Goal: Information Seeking & Learning: Compare options

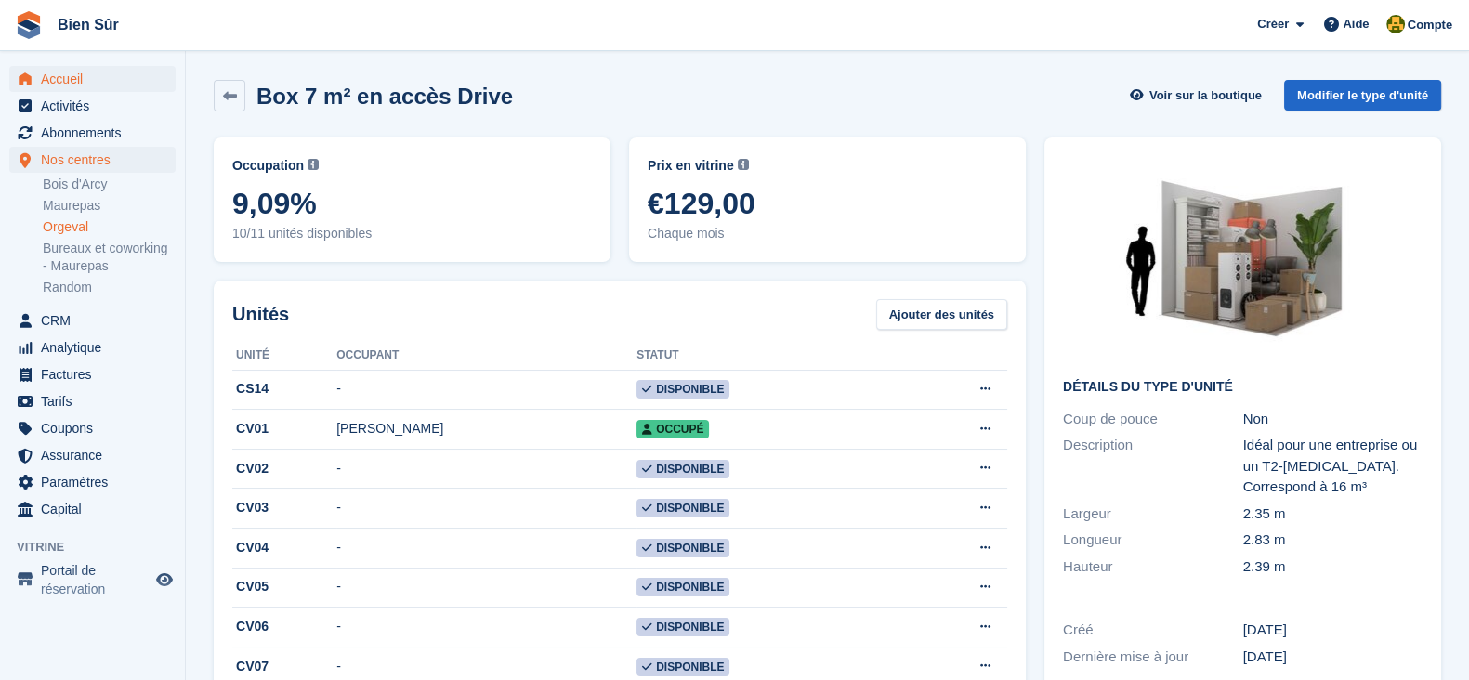
click at [88, 86] on span "Accueil" at bounding box center [97, 79] width 112 height 26
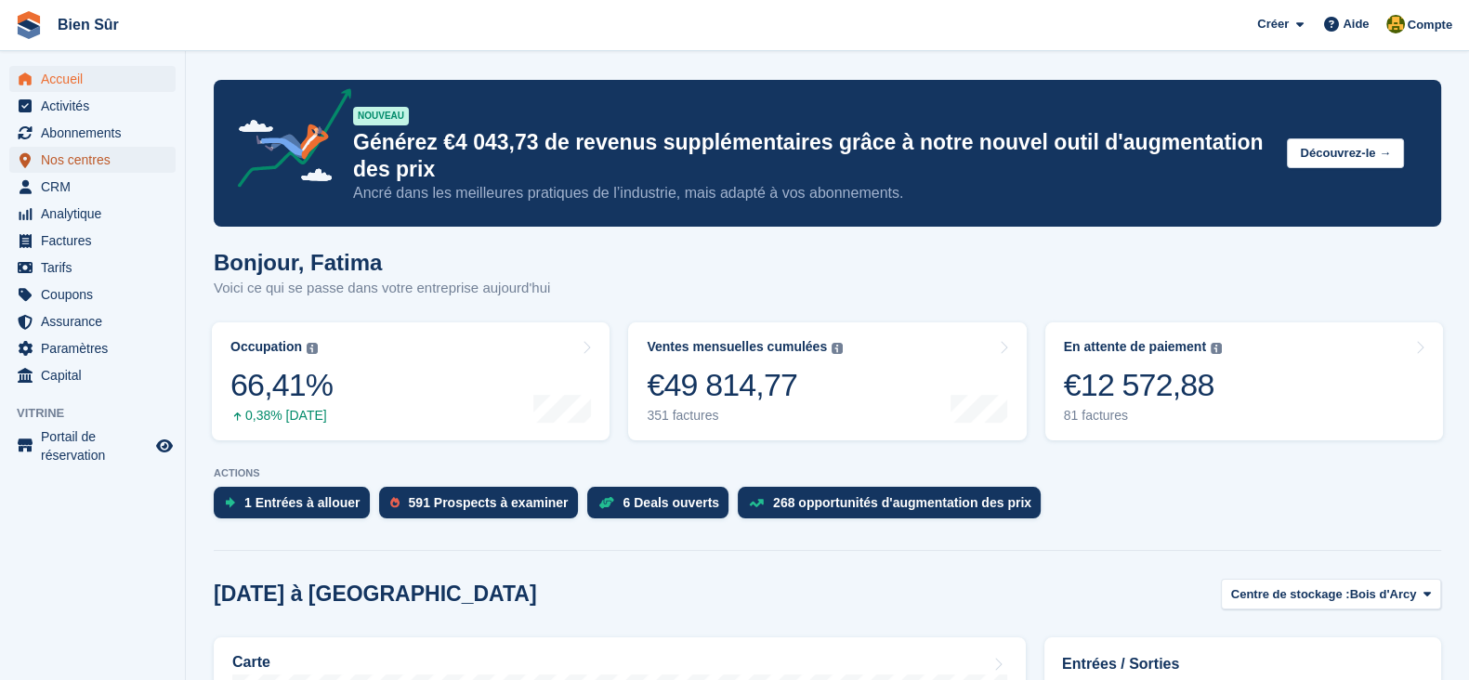
click at [63, 159] on span "Nos centres" at bounding box center [97, 160] width 112 height 26
click at [65, 155] on span "Nos centres" at bounding box center [97, 160] width 112 height 26
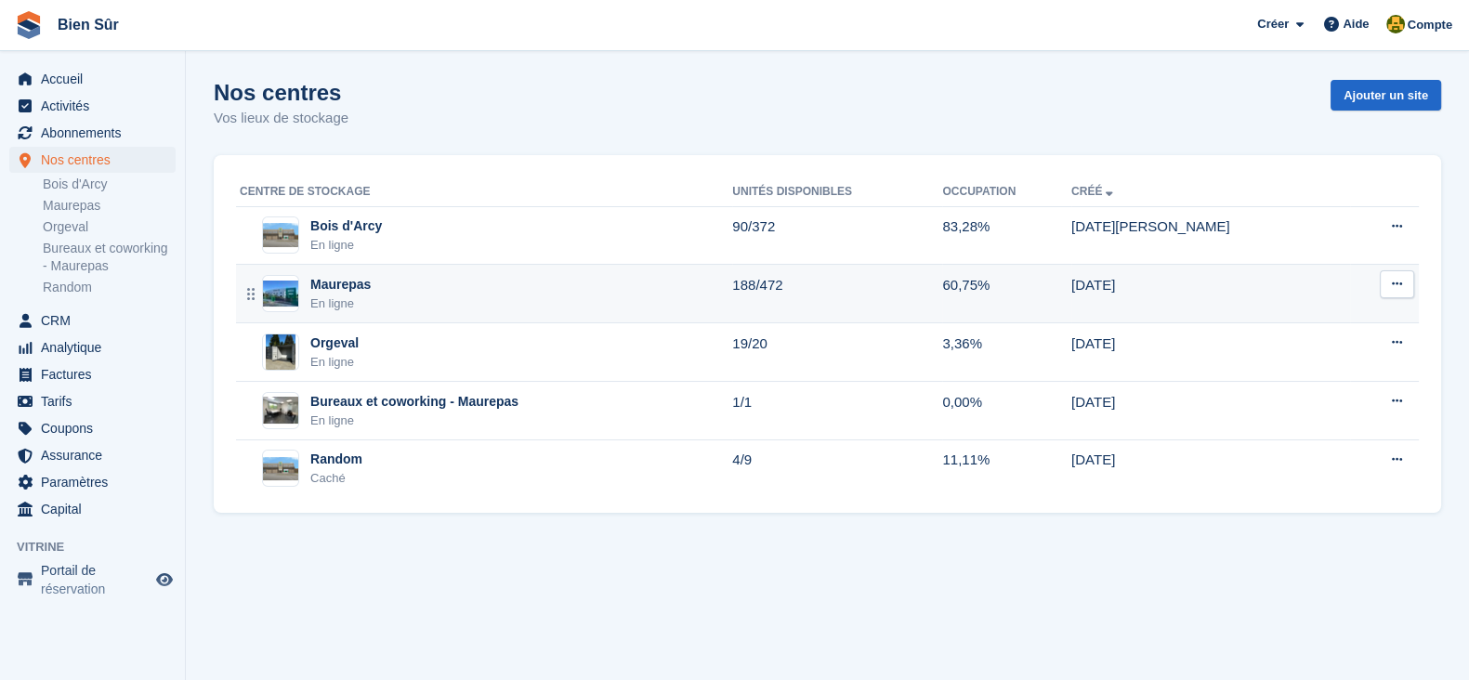
click at [372, 293] on div "Maurepas En ligne" at bounding box center [486, 294] width 493 height 38
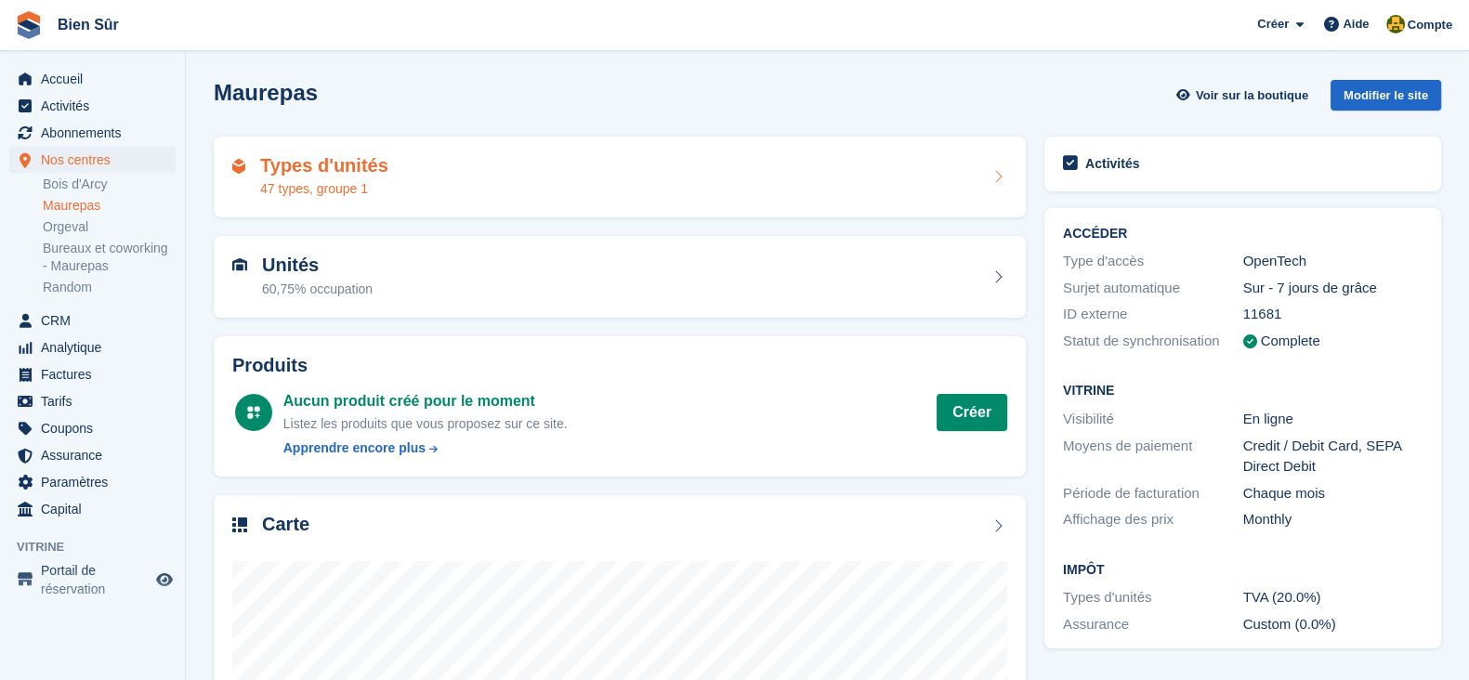
click at [368, 183] on div "47 types, groupe 1" at bounding box center [324, 189] width 128 height 20
click at [358, 169] on h2 "Types d'unités" at bounding box center [324, 165] width 128 height 21
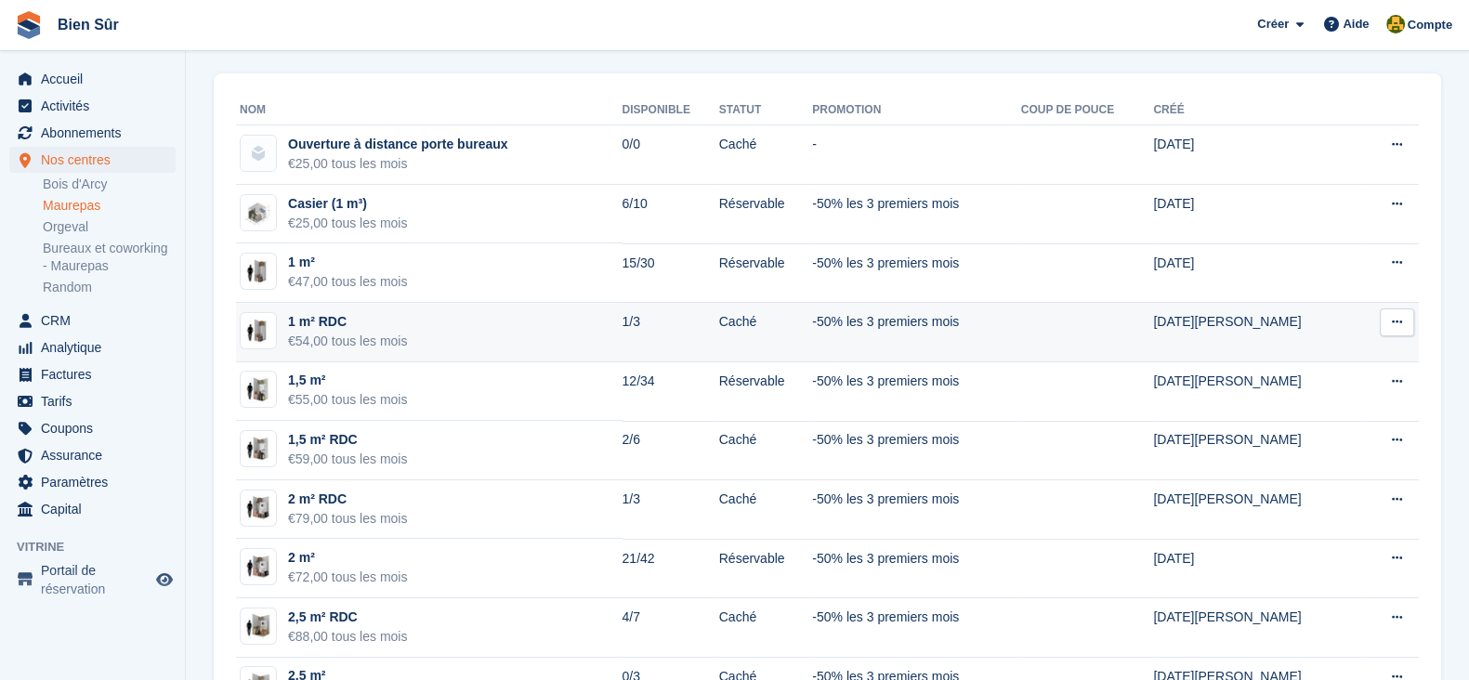
scroll to position [464, 0]
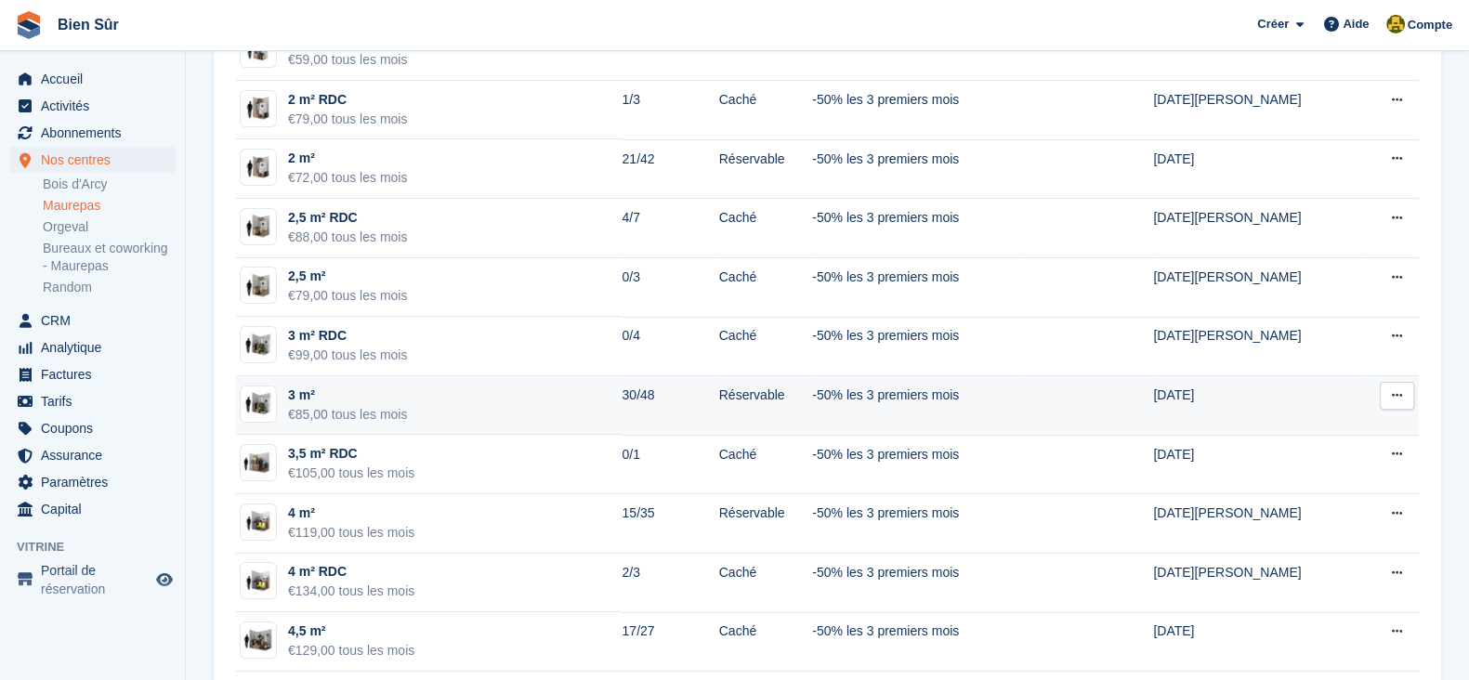
click at [439, 414] on td "3 m² €85,00 tous les mois" at bounding box center [429, 405] width 387 height 59
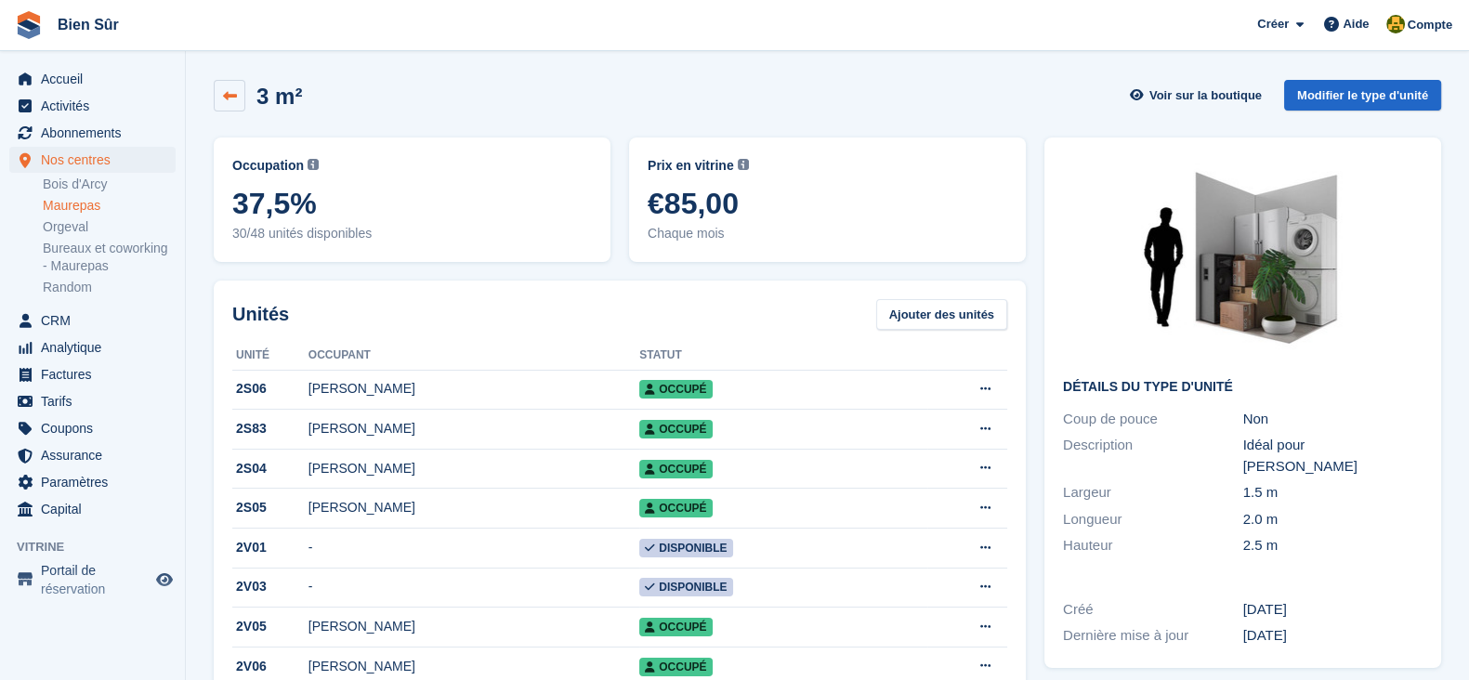
click at [216, 100] on link at bounding box center [230, 96] width 32 height 32
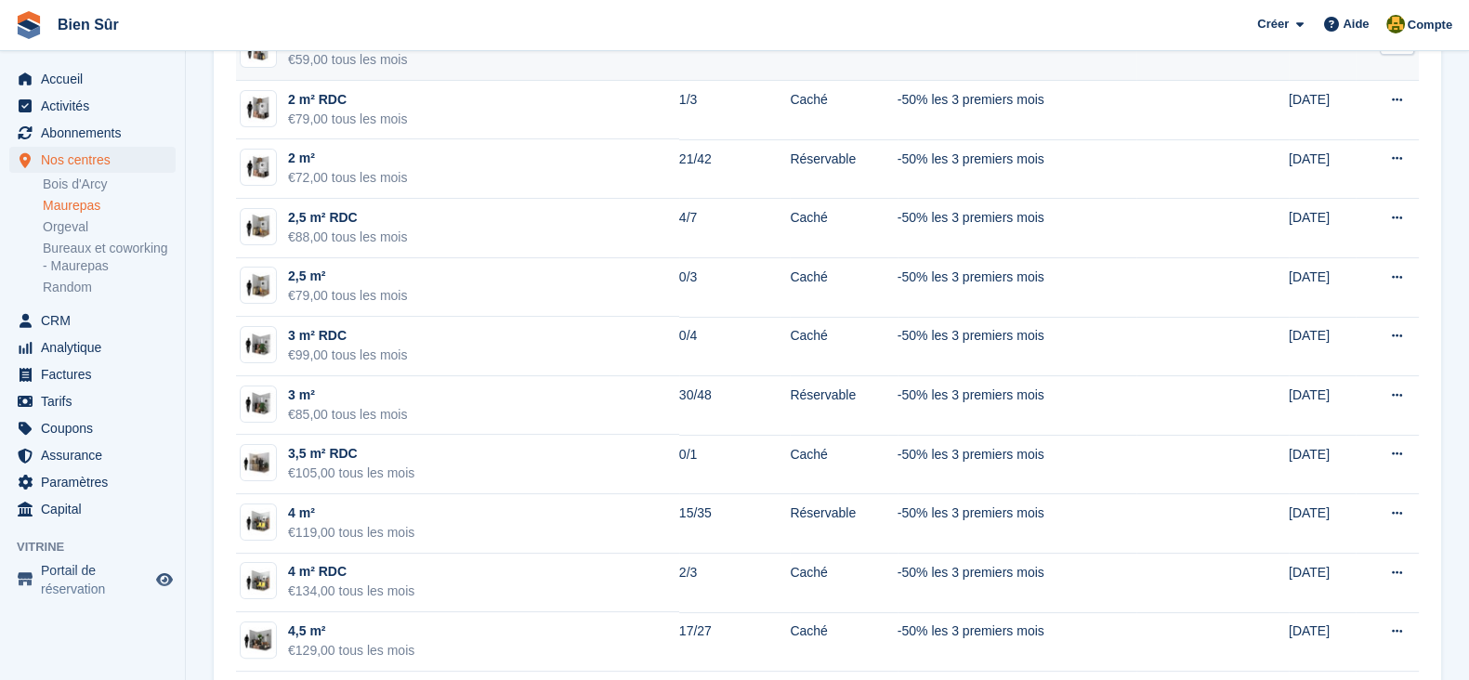
scroll to position [812, 0]
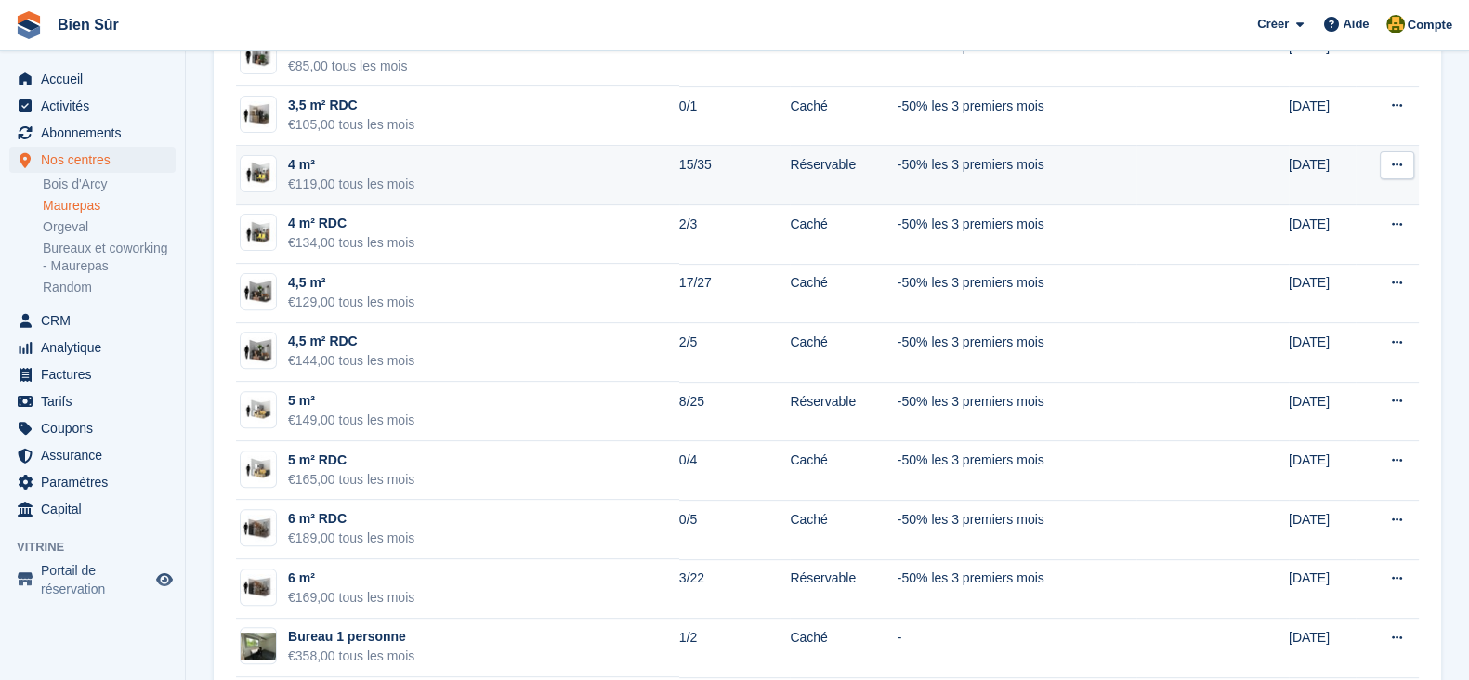
click at [462, 165] on td "4 m² €119,00 tous les mois" at bounding box center [457, 175] width 443 height 59
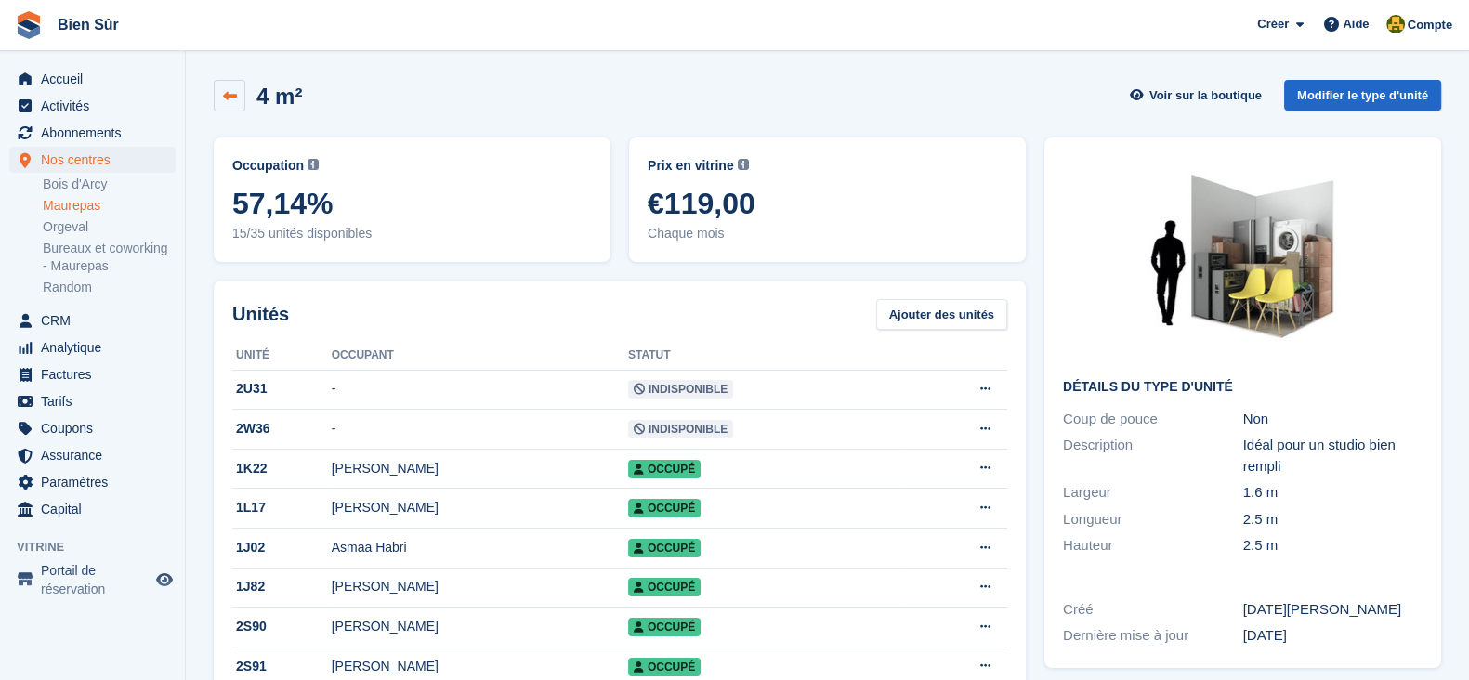
click at [241, 108] on link at bounding box center [230, 96] width 32 height 32
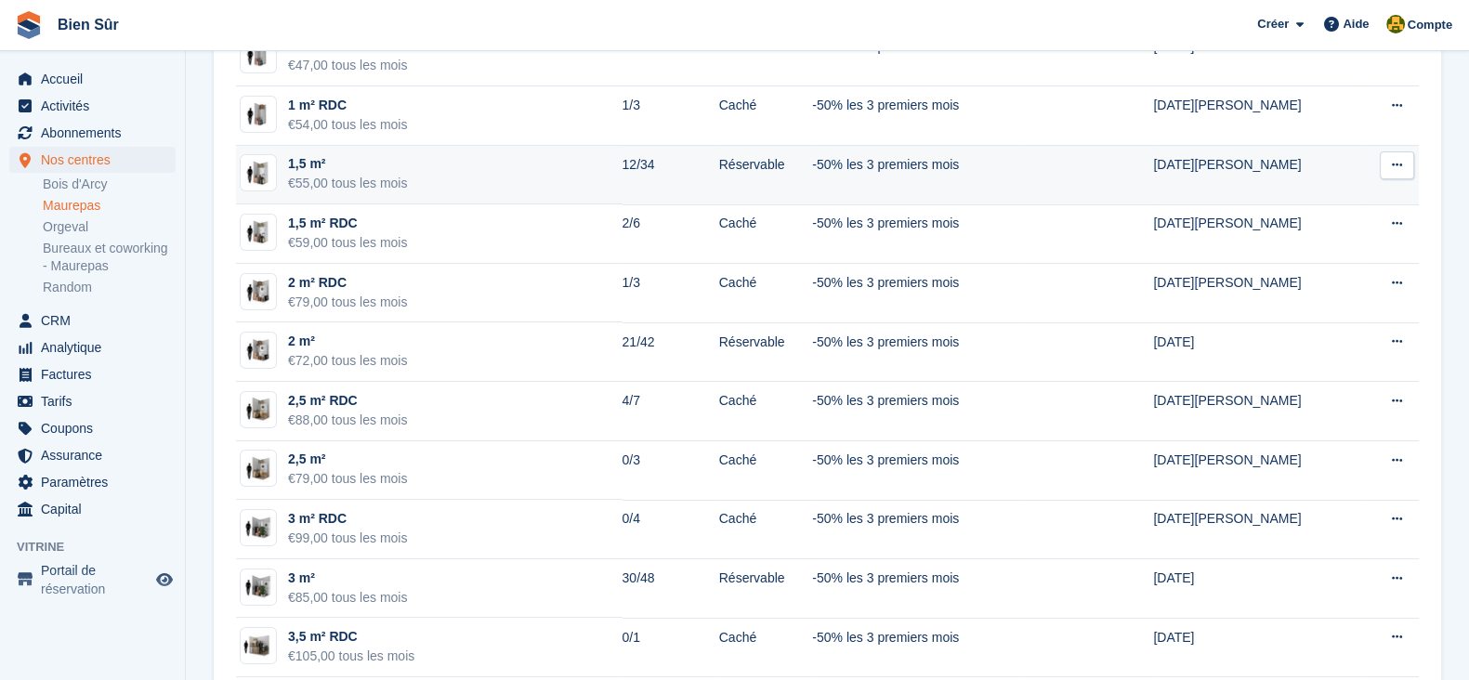
scroll to position [349, 0]
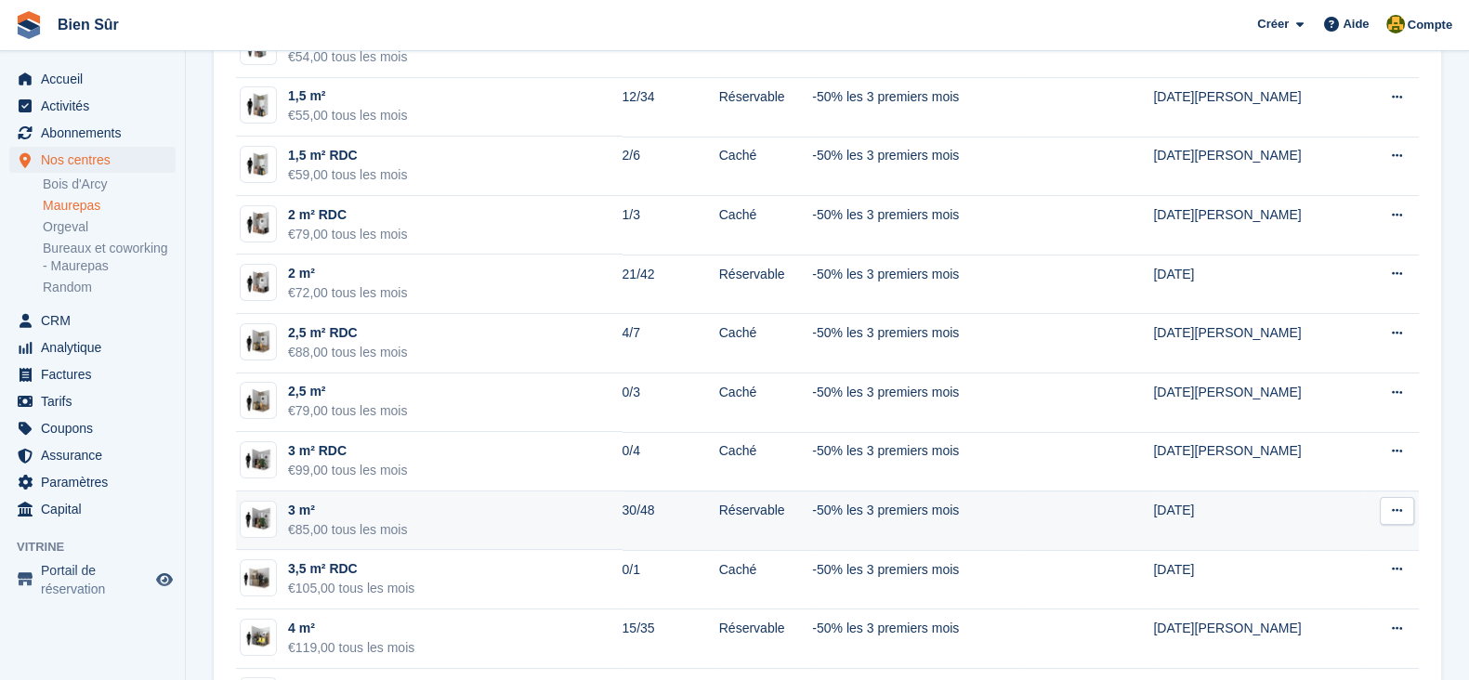
click at [385, 524] on div "€85,00 tous les mois" at bounding box center [347, 530] width 119 height 20
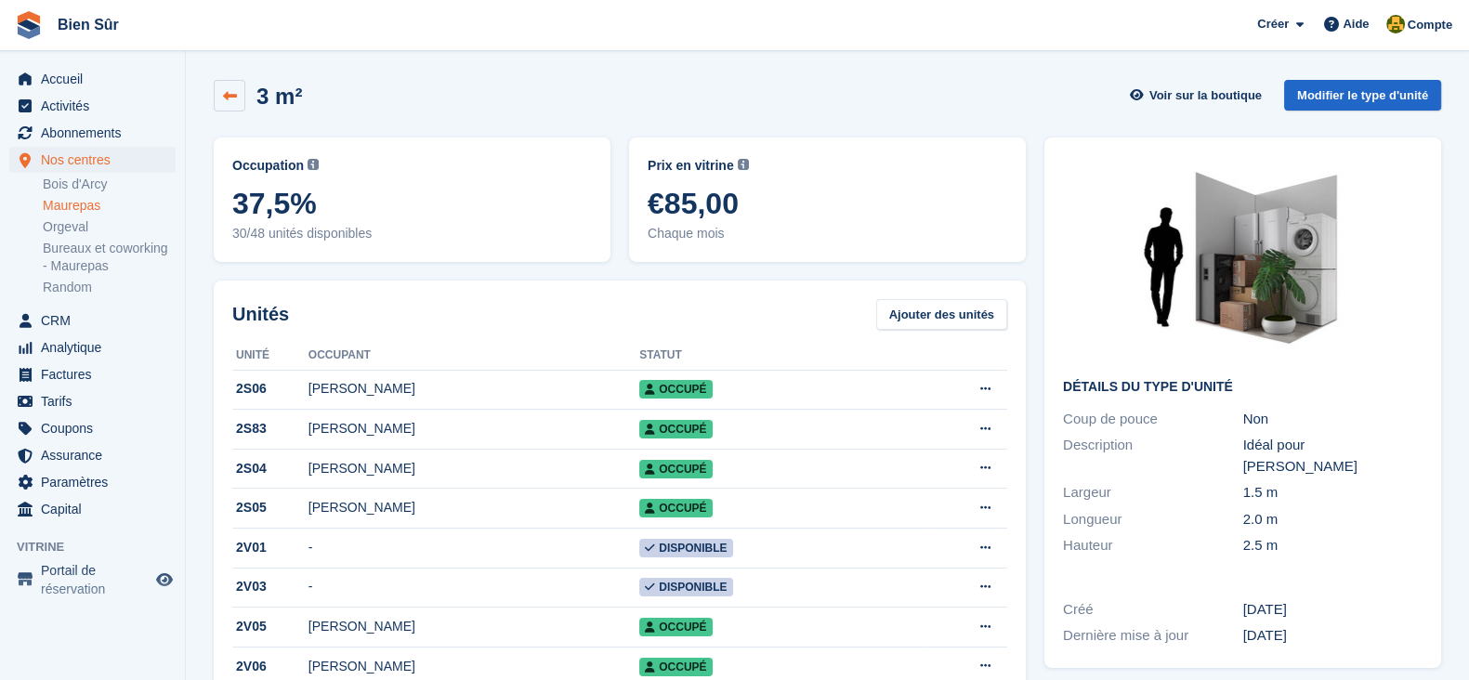
click at [226, 92] on icon at bounding box center [230, 96] width 14 height 14
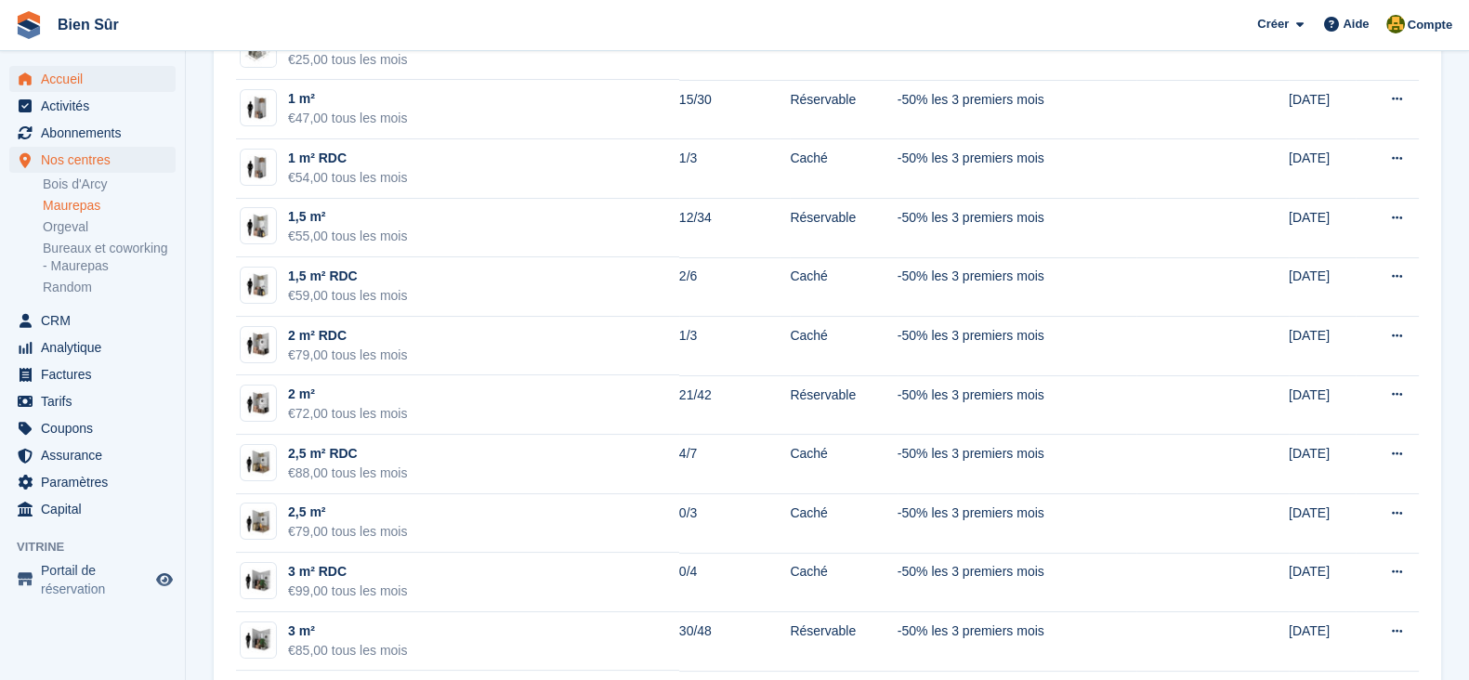
scroll to position [115, 0]
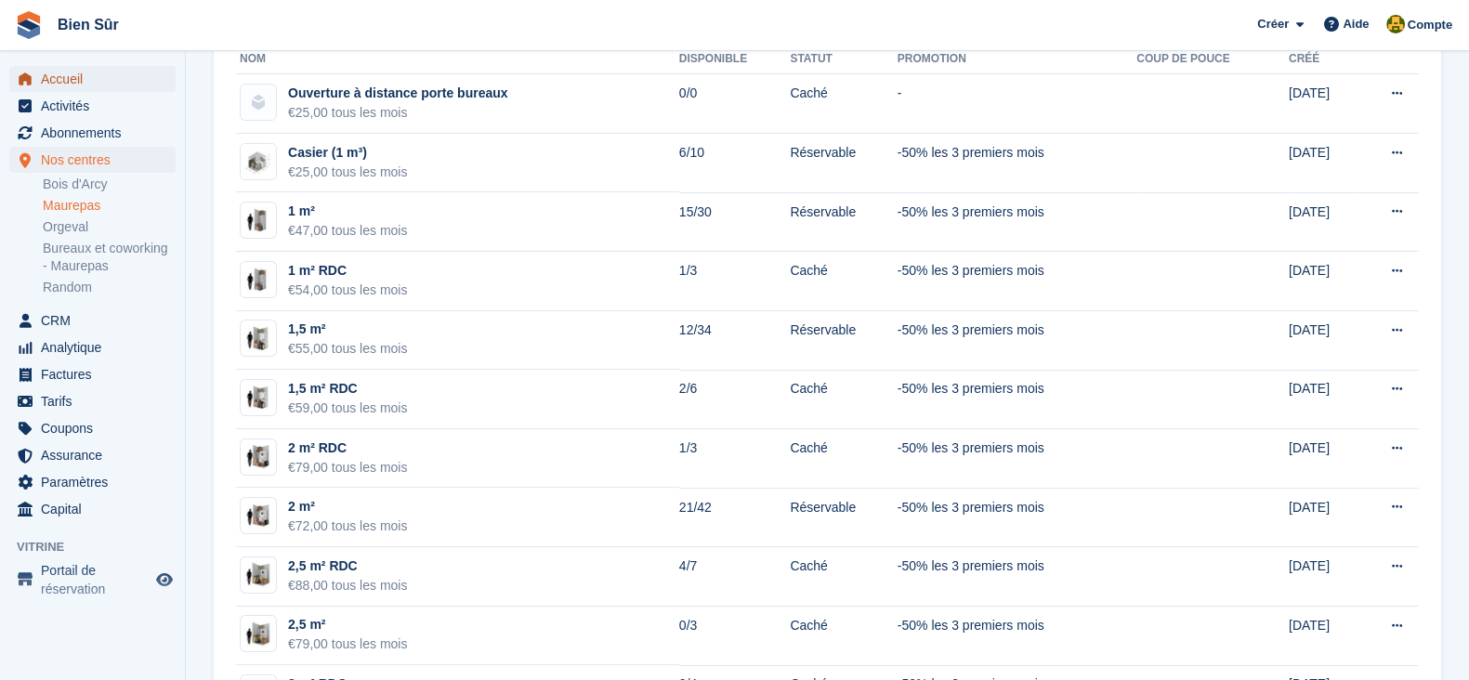
click at [56, 80] on span "Accueil" at bounding box center [97, 79] width 112 height 26
